Goal: Find specific fact: Find contact information

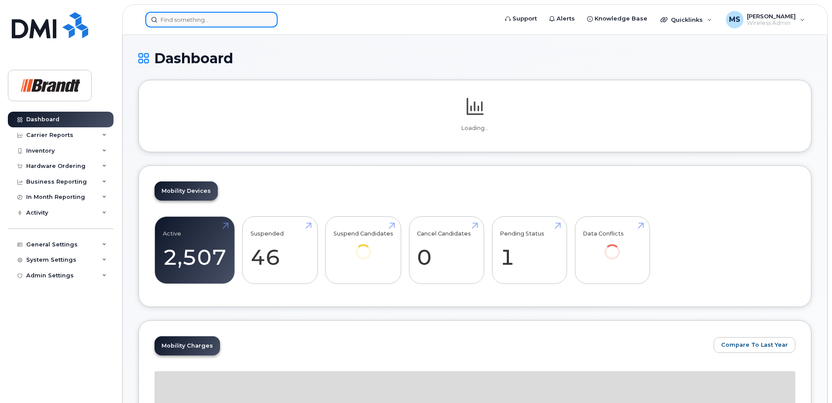
click at [241, 15] on input at bounding box center [211, 20] width 132 height 16
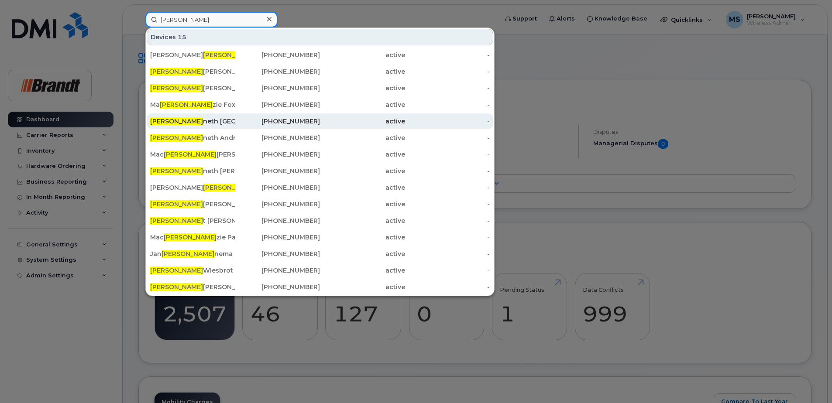
type input "[PERSON_NAME]"
click at [320, 117] on div "403-415-5145" at bounding box center [362, 121] width 85 height 16
